Goal: Transaction & Acquisition: Obtain resource

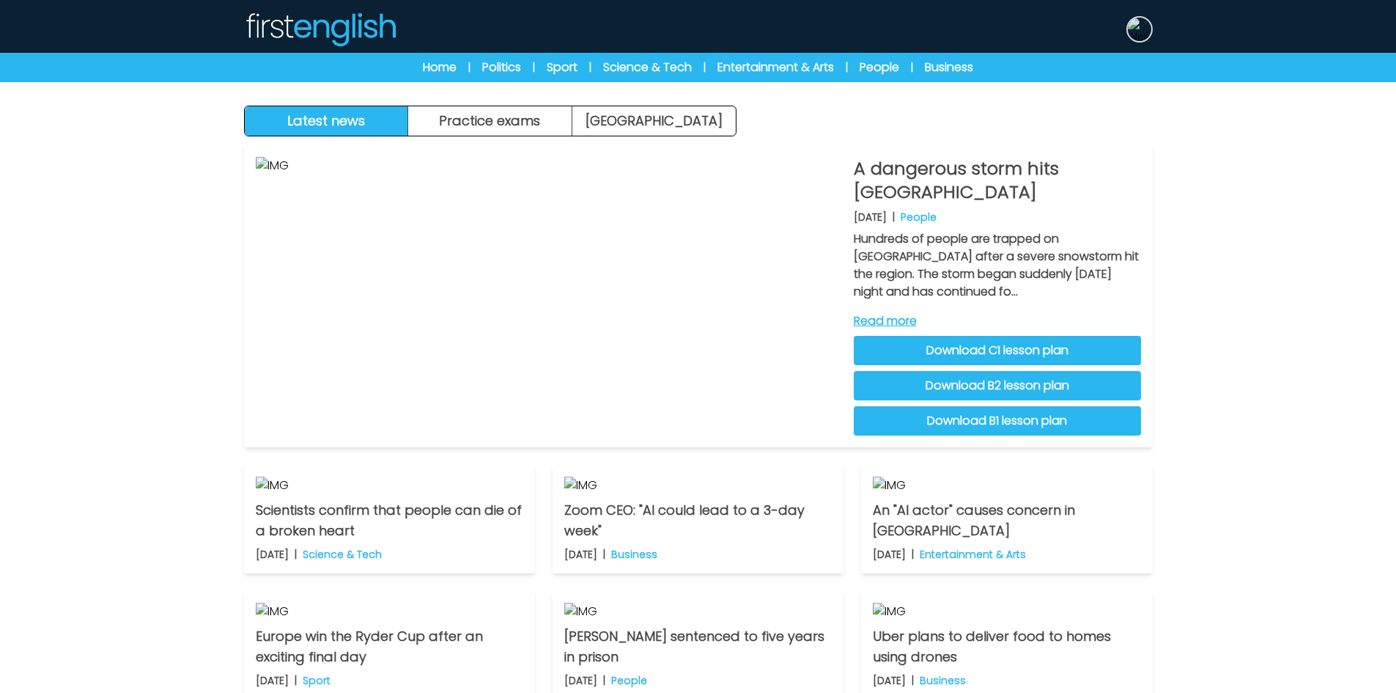
click at [1149, 34] on img at bounding box center [1139, 29] width 23 height 23
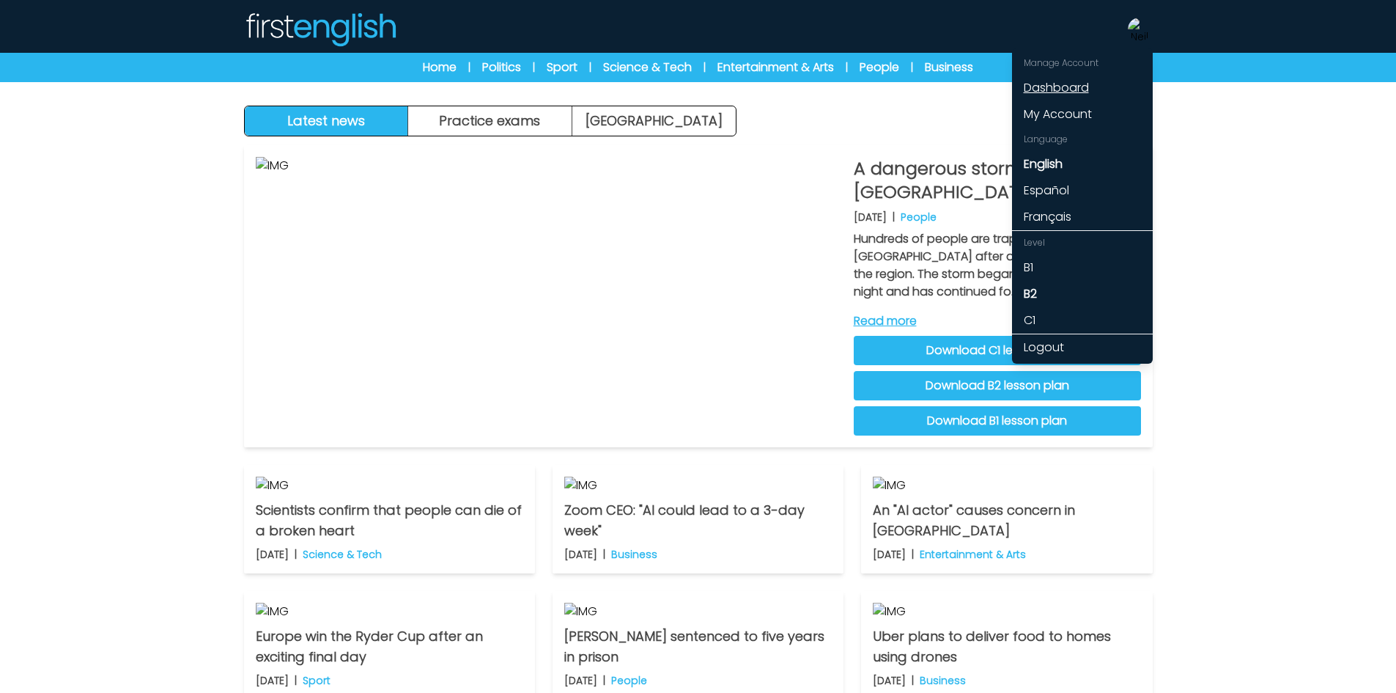
click at [1096, 95] on link "Dashboard" at bounding box center [1082, 88] width 141 height 26
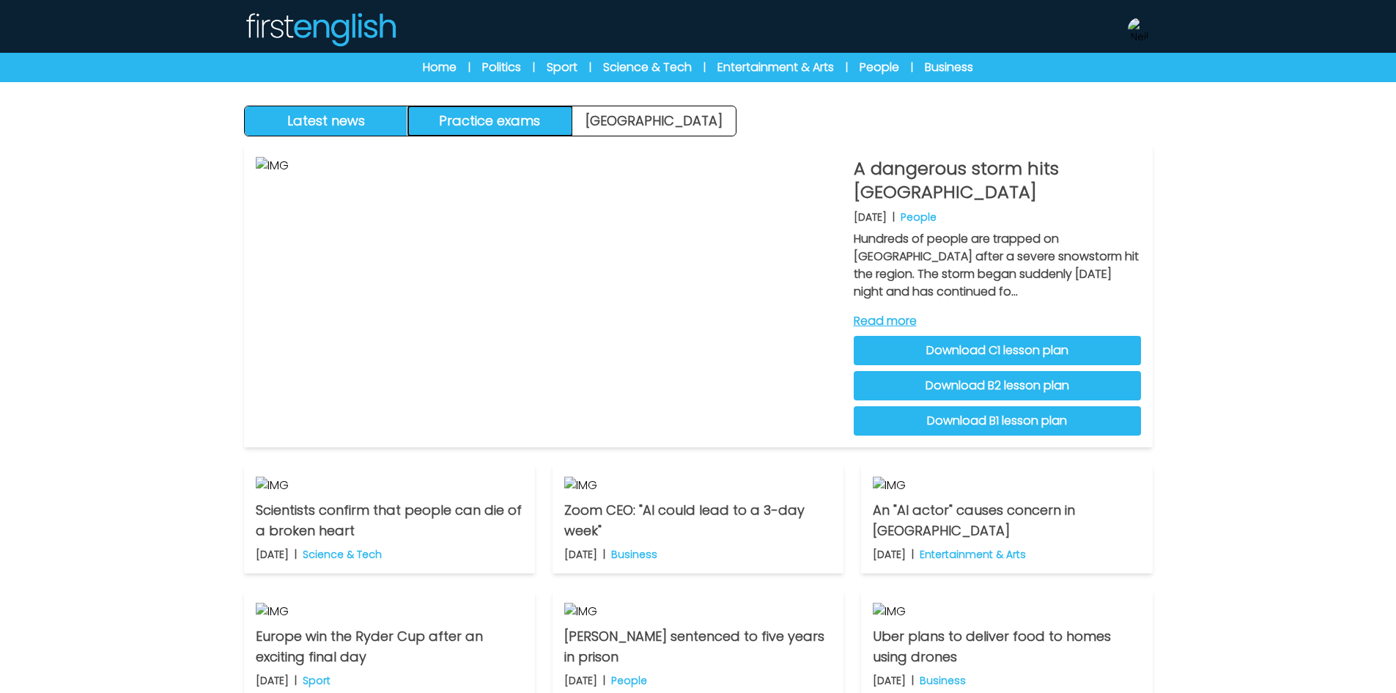
click at [535, 128] on button "Practice exams" at bounding box center [490, 120] width 164 height 29
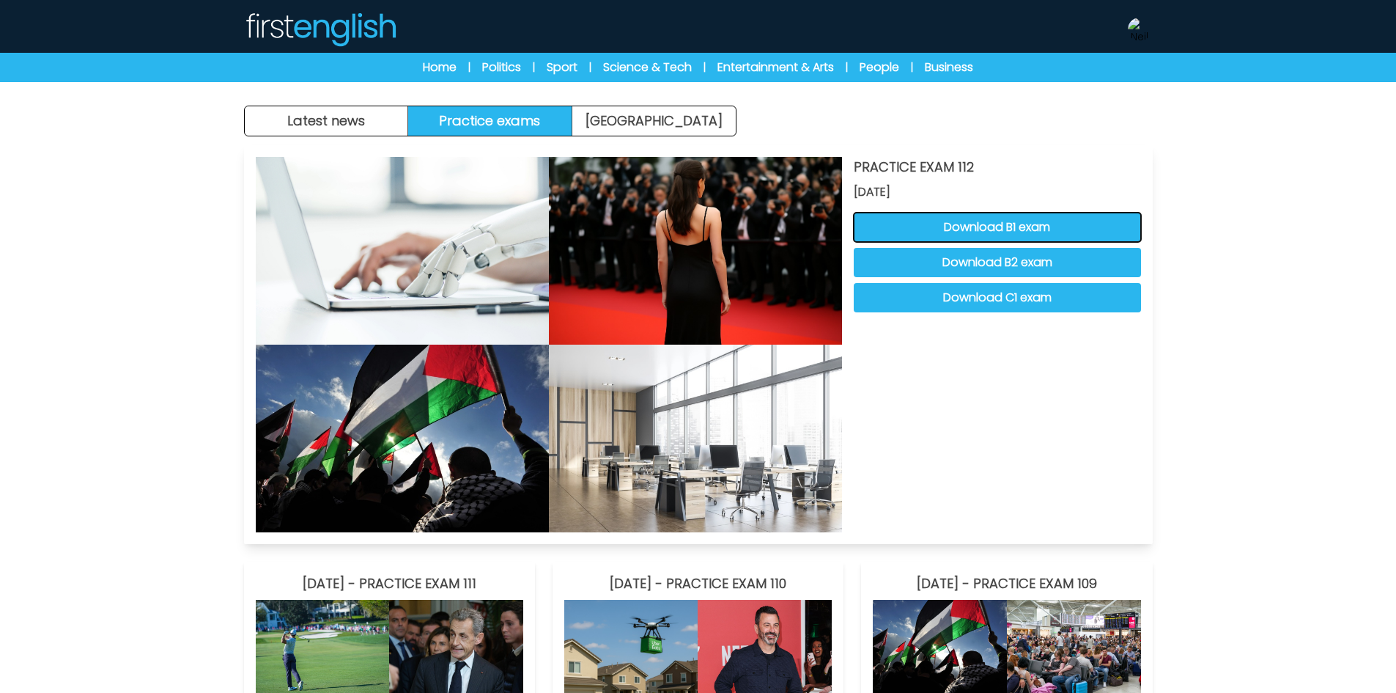
click at [1104, 240] on button "Download B1 exam" at bounding box center [997, 227] width 287 height 29
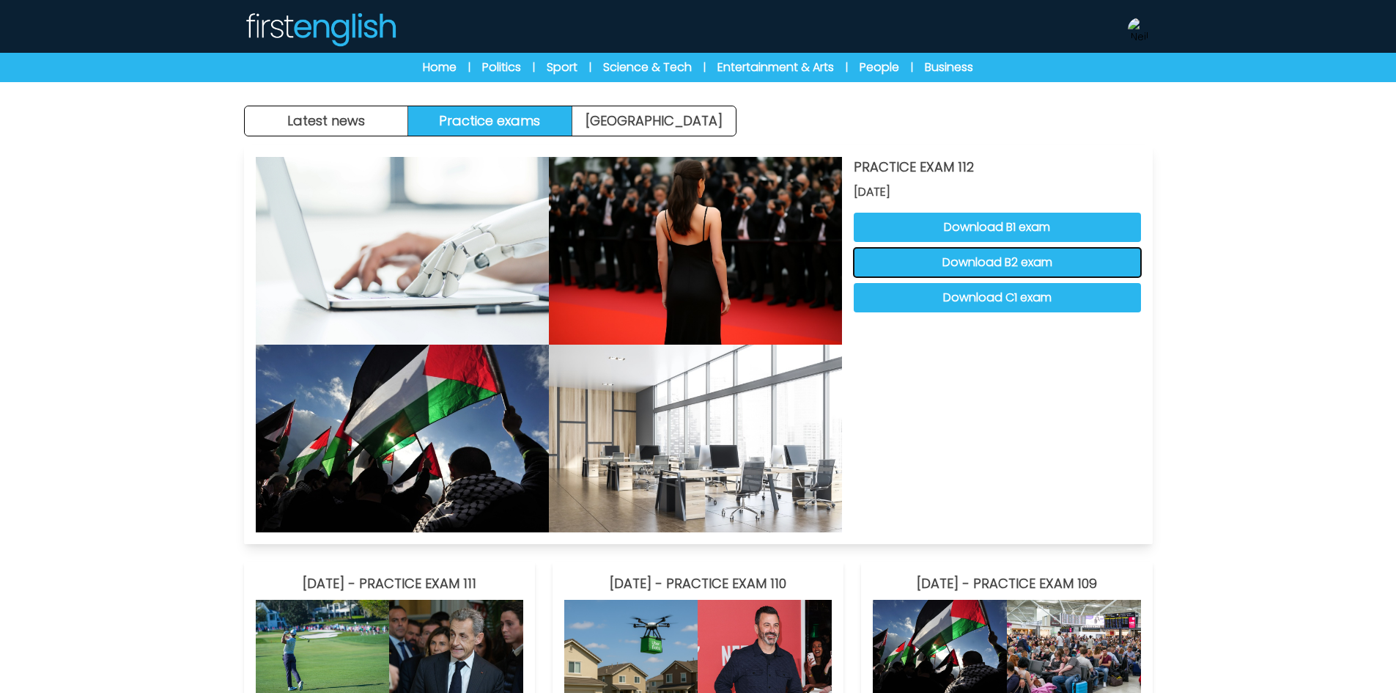
click at [994, 265] on button "Download B2 exam" at bounding box center [997, 262] width 287 height 29
click at [1011, 299] on button "Download C1 exam" at bounding box center [997, 297] width 287 height 29
click at [1138, 31] on img at bounding box center [1139, 29] width 23 height 23
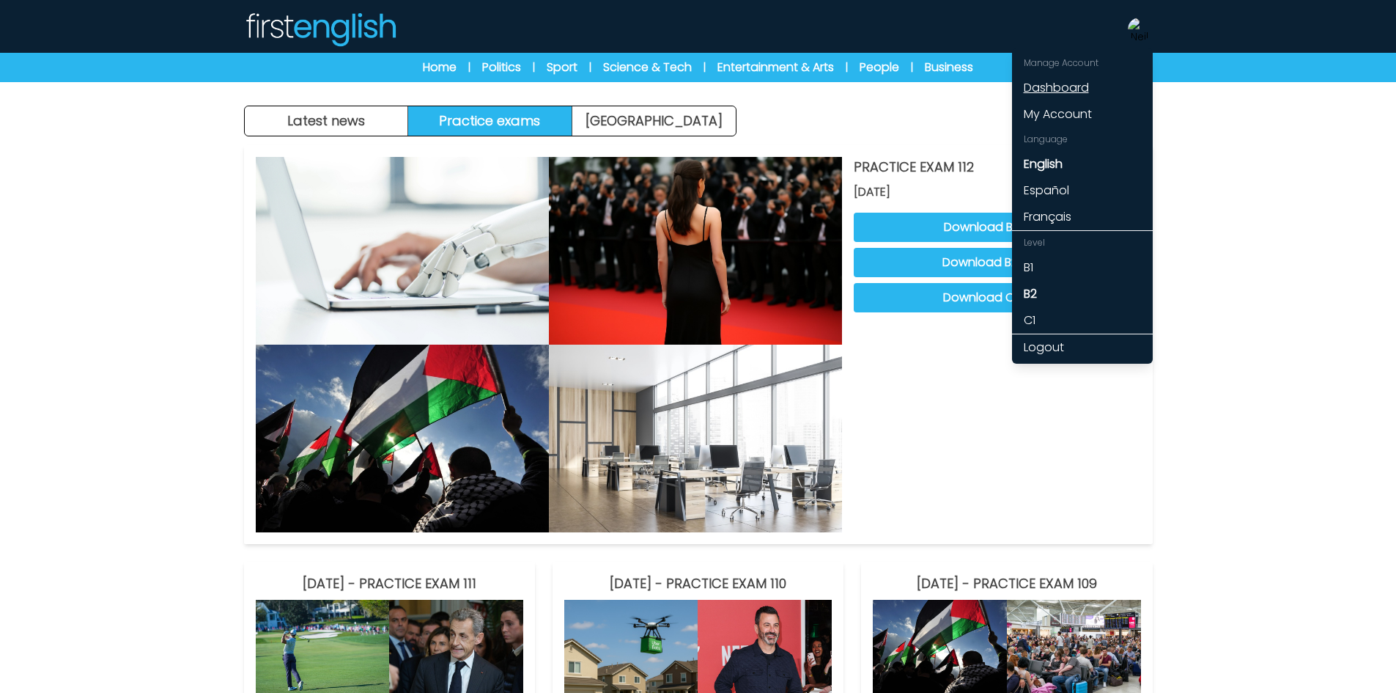
click at [1068, 84] on link "Dashboard" at bounding box center [1082, 88] width 141 height 26
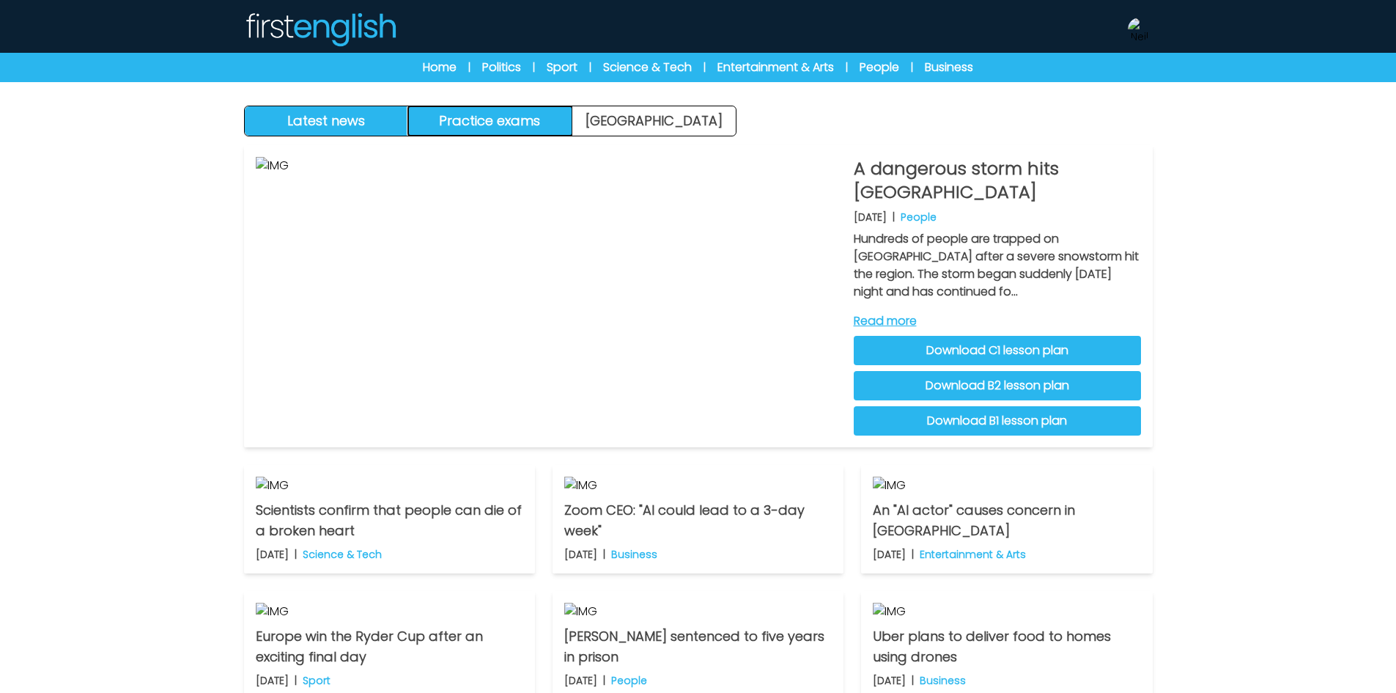
click at [520, 124] on button "Practice exams" at bounding box center [490, 120] width 164 height 29
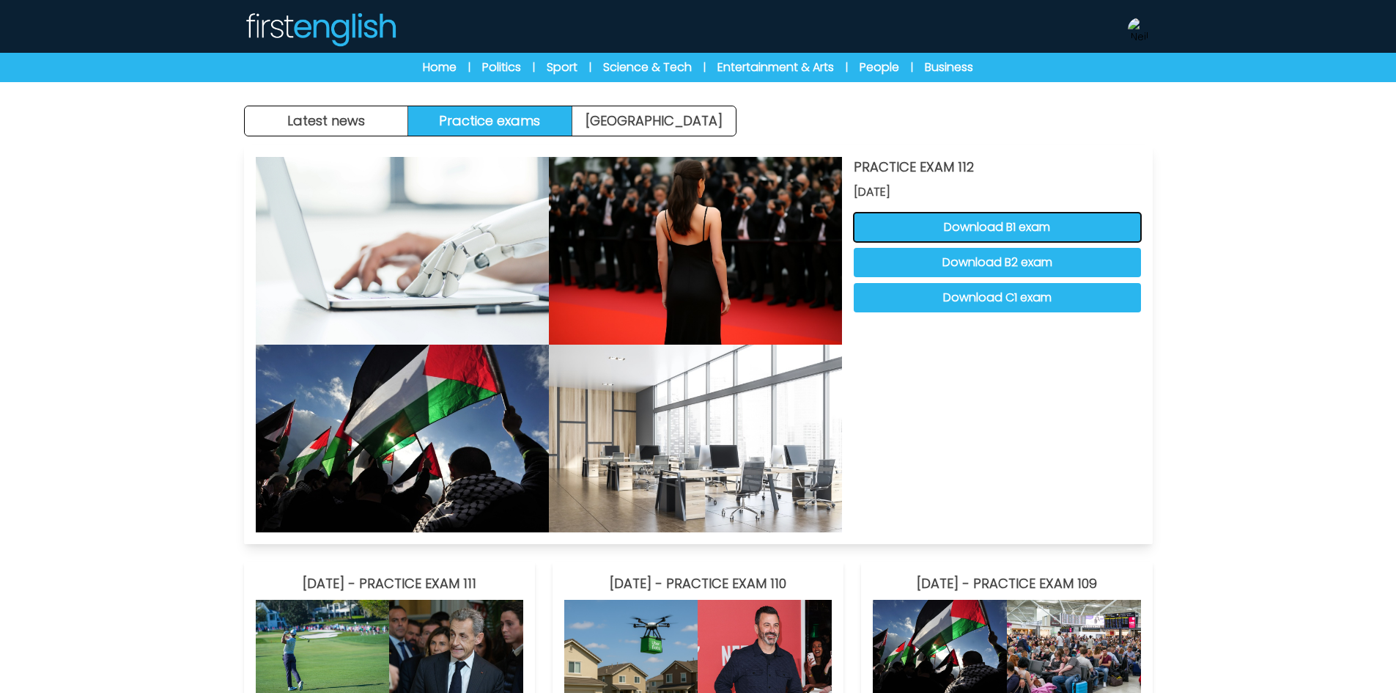
click at [918, 226] on button "Download B1 exam" at bounding box center [997, 227] width 287 height 29
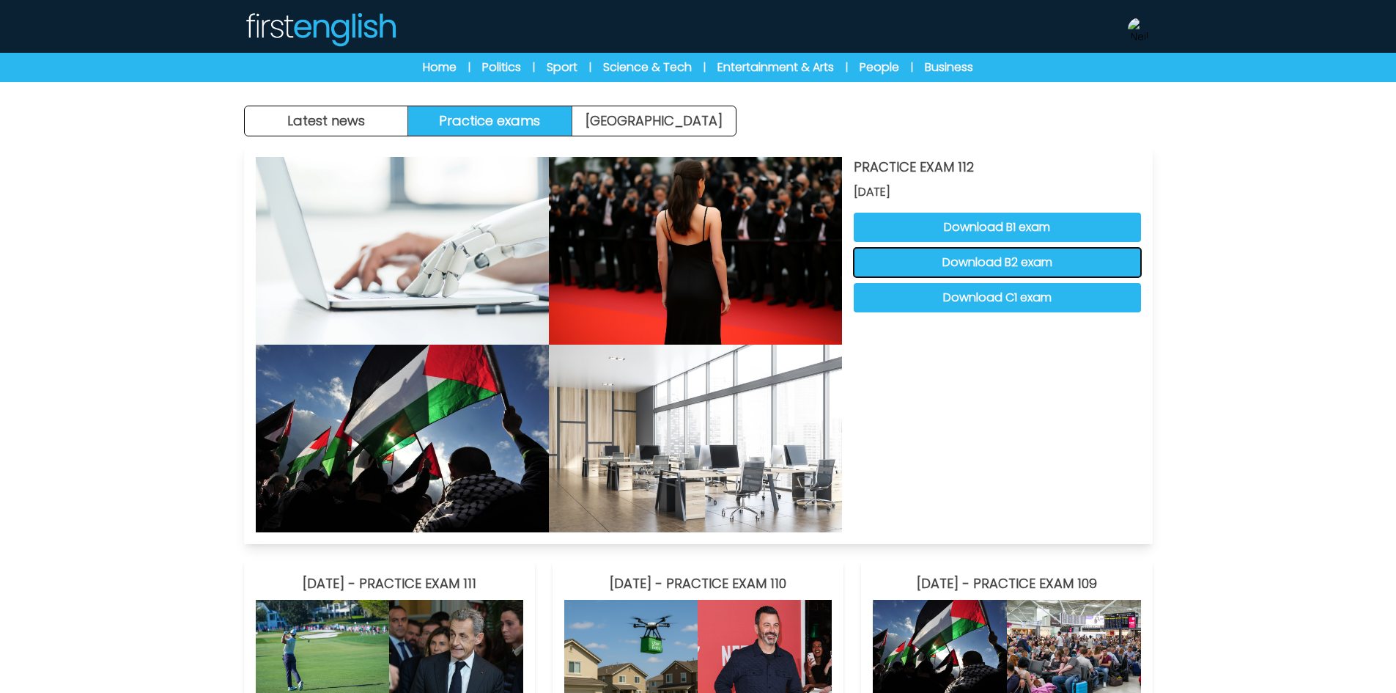
click at [956, 270] on button "Download B2 exam" at bounding box center [997, 262] width 287 height 29
click at [937, 284] on button "Download C1 exam" at bounding box center [997, 297] width 287 height 29
click at [1135, 29] on img at bounding box center [1139, 29] width 23 height 23
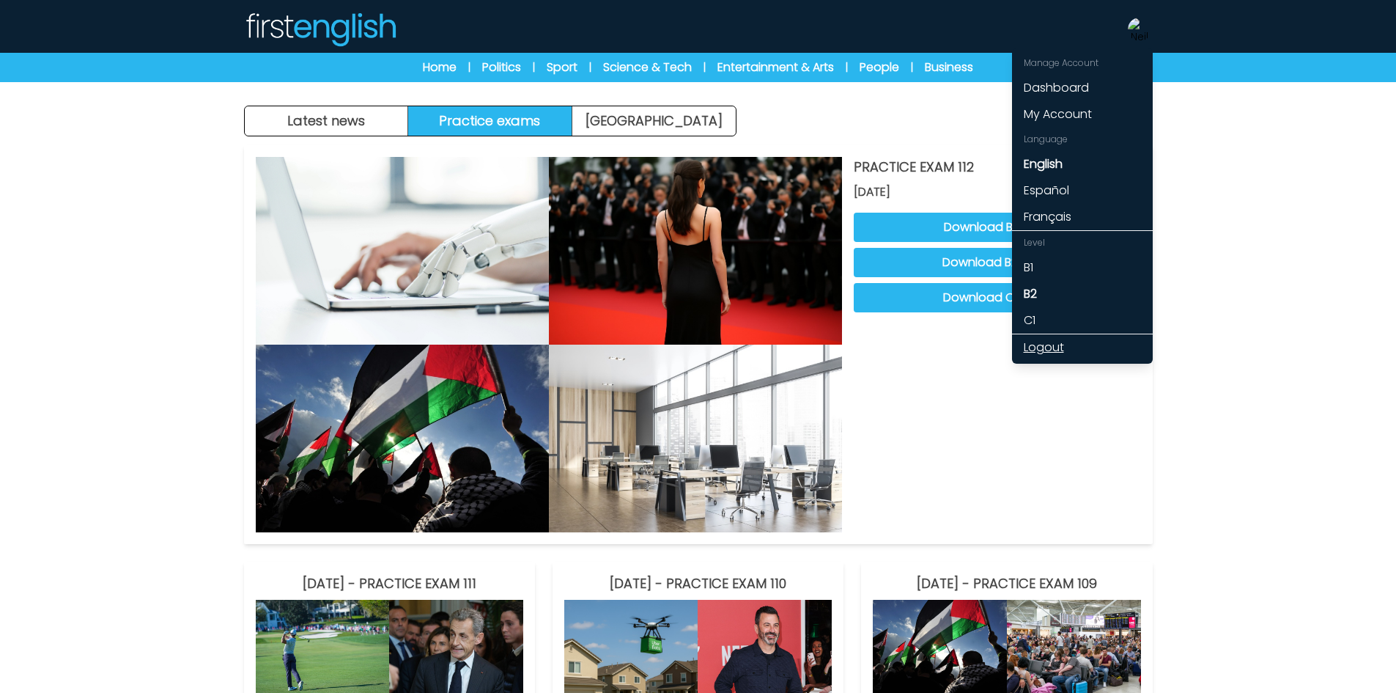
click at [1044, 348] on link "Logout" at bounding box center [1082, 347] width 141 height 26
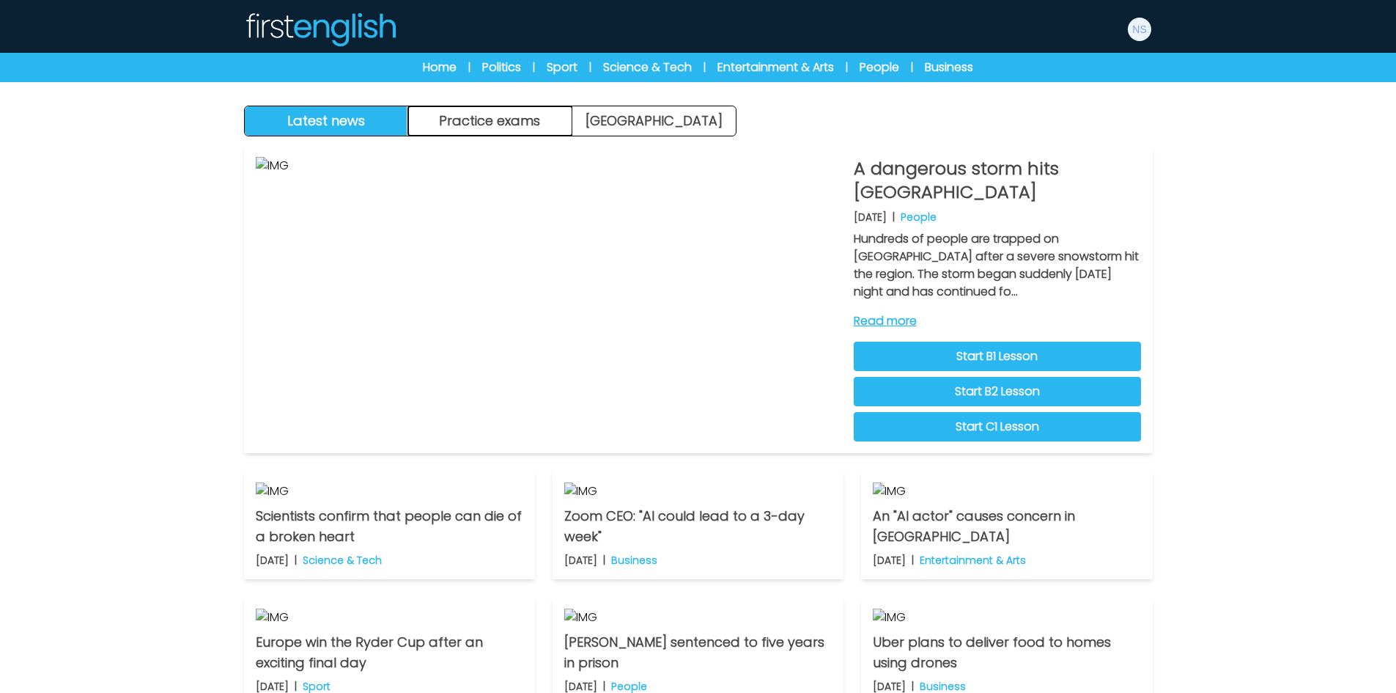
drag, startPoint x: 522, startPoint y: 126, endPoint x: 772, endPoint y: 182, distance: 256.9
click at [523, 126] on button "Practice exams" at bounding box center [490, 120] width 164 height 29
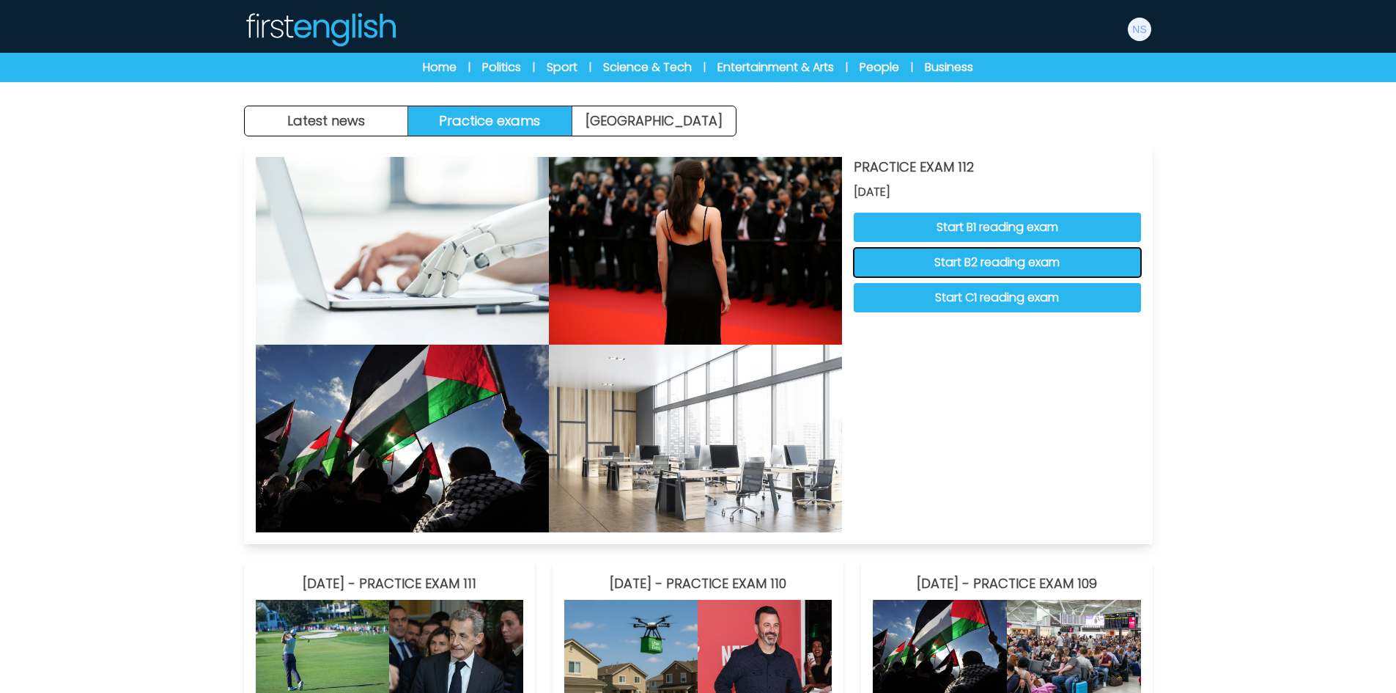
click at [1066, 267] on button "Start B2 reading exam" at bounding box center [997, 262] width 287 height 29
